Goal: Transaction & Acquisition: Purchase product/service

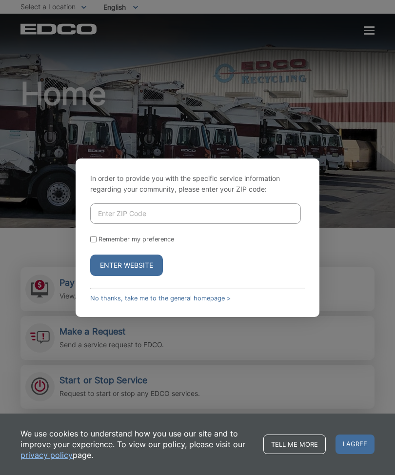
click at [199, 224] on input "Enter ZIP Code" at bounding box center [195, 213] width 211 height 20
type input "91932"
click at [145, 276] on button "Enter Website" at bounding box center [126, 265] width 73 height 21
click at [142, 274] on button "Enter Website" at bounding box center [126, 265] width 73 height 21
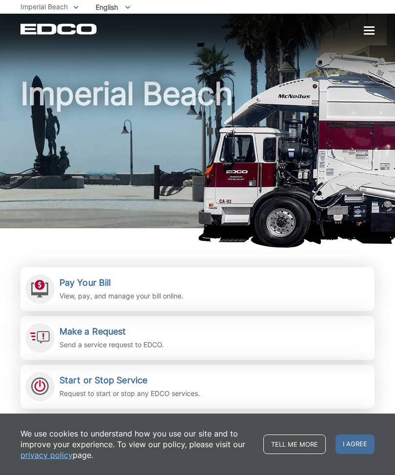
click at [259, 297] on link "Pay Your Bill View, pay, and manage your bill online." at bounding box center [197, 289] width 354 height 44
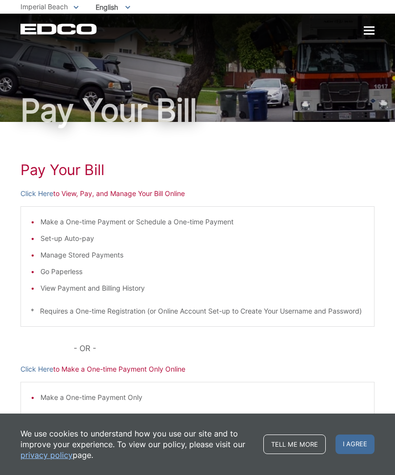
click at [96, 187] on div "Pay Your Bill Click Here to View, Pay, and Manage Your Bill Online Make a One-t…" at bounding box center [197, 306] width 354 height 368
click at [35, 192] on link "Click Here" at bounding box center [36, 193] width 33 height 11
click at [199, 472] on div "We use cookies to understand how you use our site and to improve your experienc…" at bounding box center [197, 444] width 395 height 61
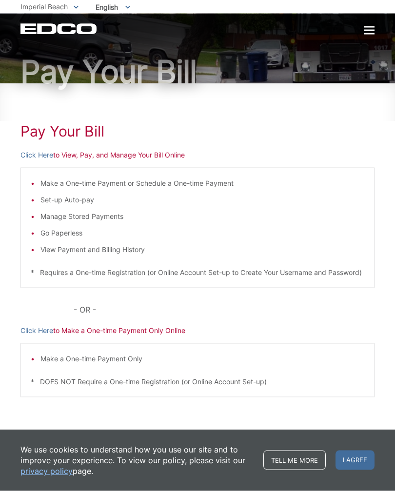
scroll to position [44, 0]
